Goal: Transaction & Acquisition: Obtain resource

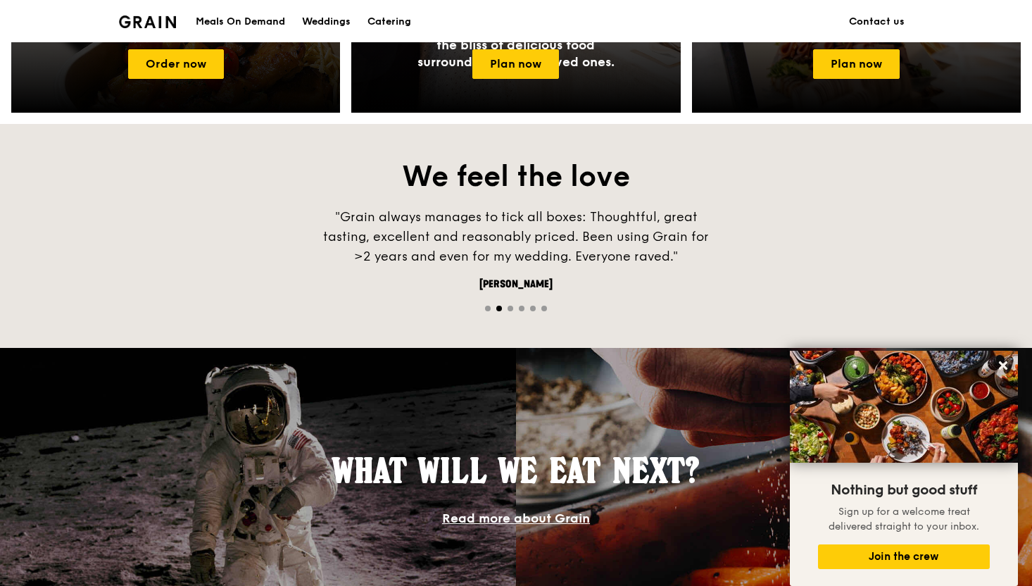
scroll to position [1268, 0]
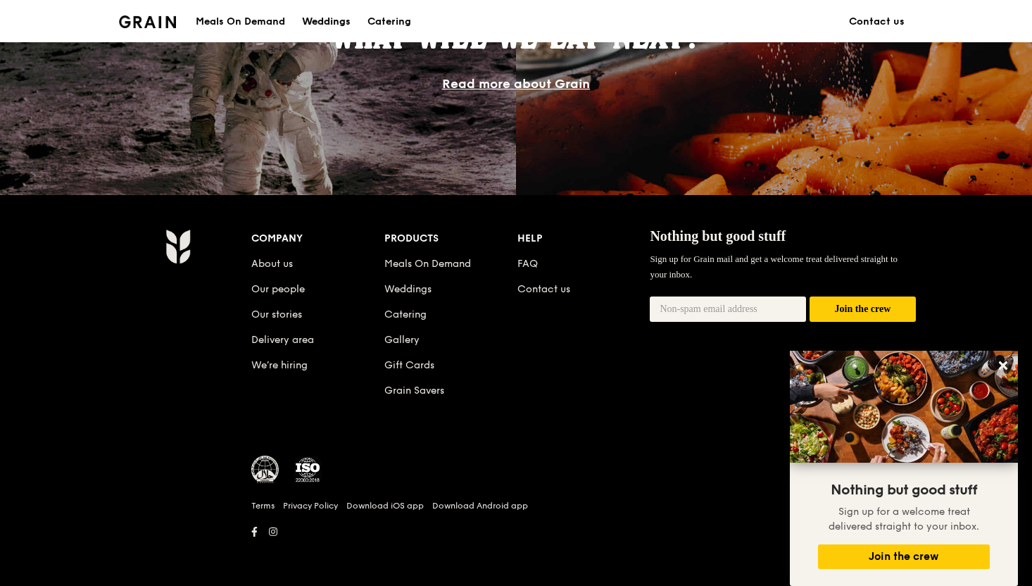
click at [339, 24] on div "Weddings" at bounding box center [326, 22] width 49 height 42
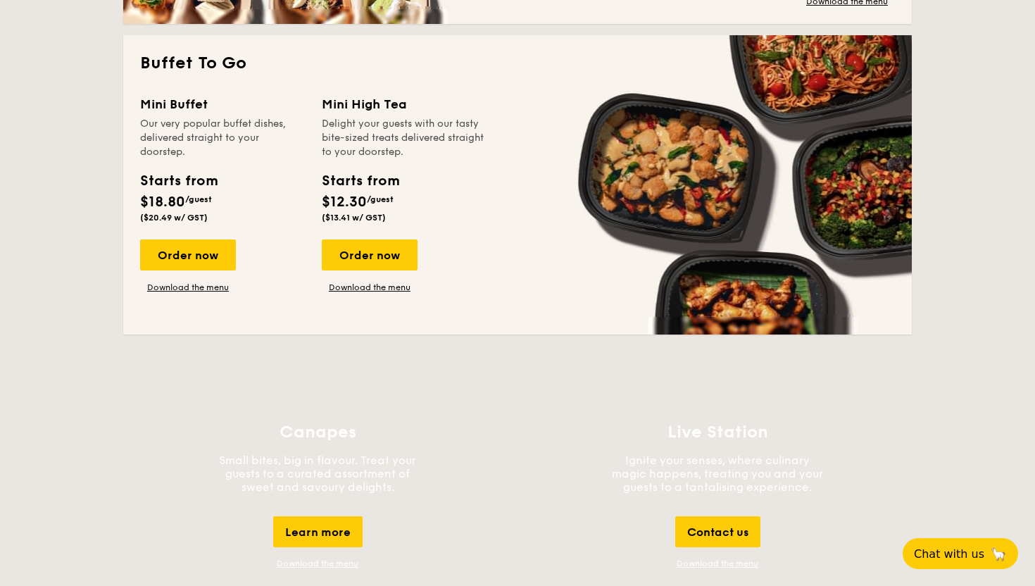
scroll to position [1301, 0]
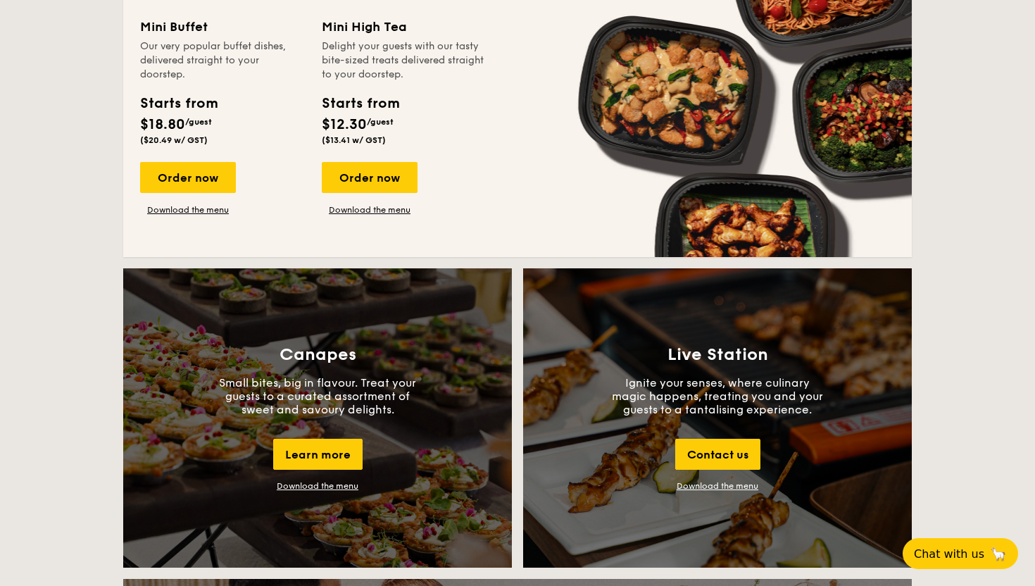
click at [693, 491] on div "Live Station Ignite your senses, where culinary magic happens, treating you and…" at bounding box center [717, 417] width 389 height 299
click at [693, 481] on link "Download the menu" at bounding box center [717, 486] width 82 height 10
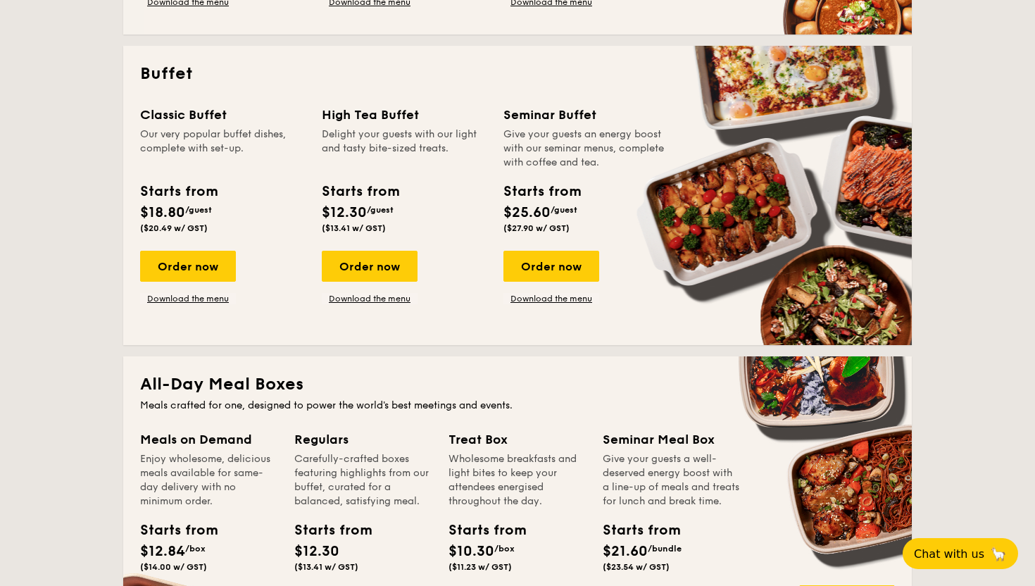
scroll to position [588, 0]
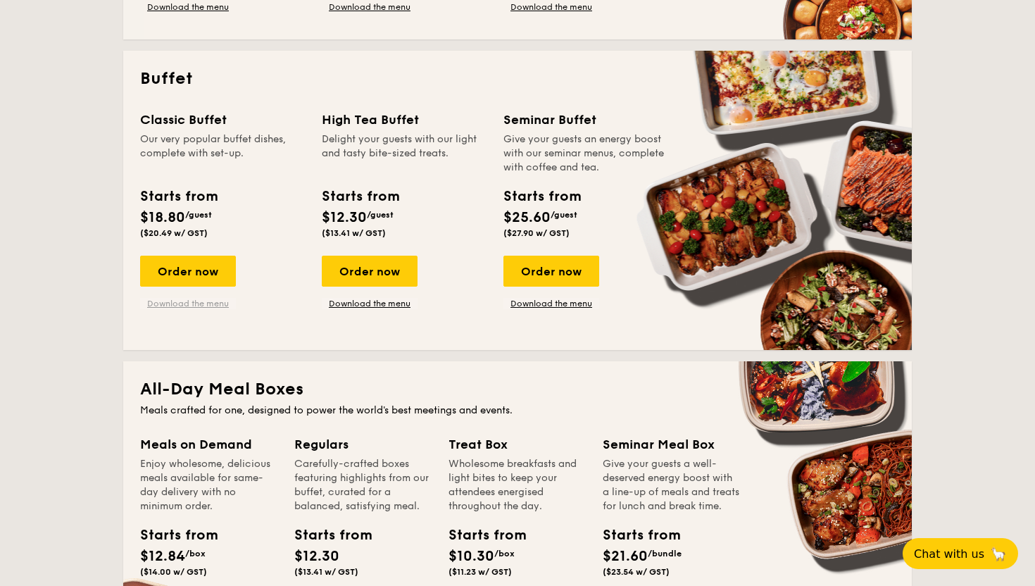
click at [210, 305] on link "Download the menu" at bounding box center [188, 303] width 96 height 11
